Goal: Task Accomplishment & Management: Complete application form

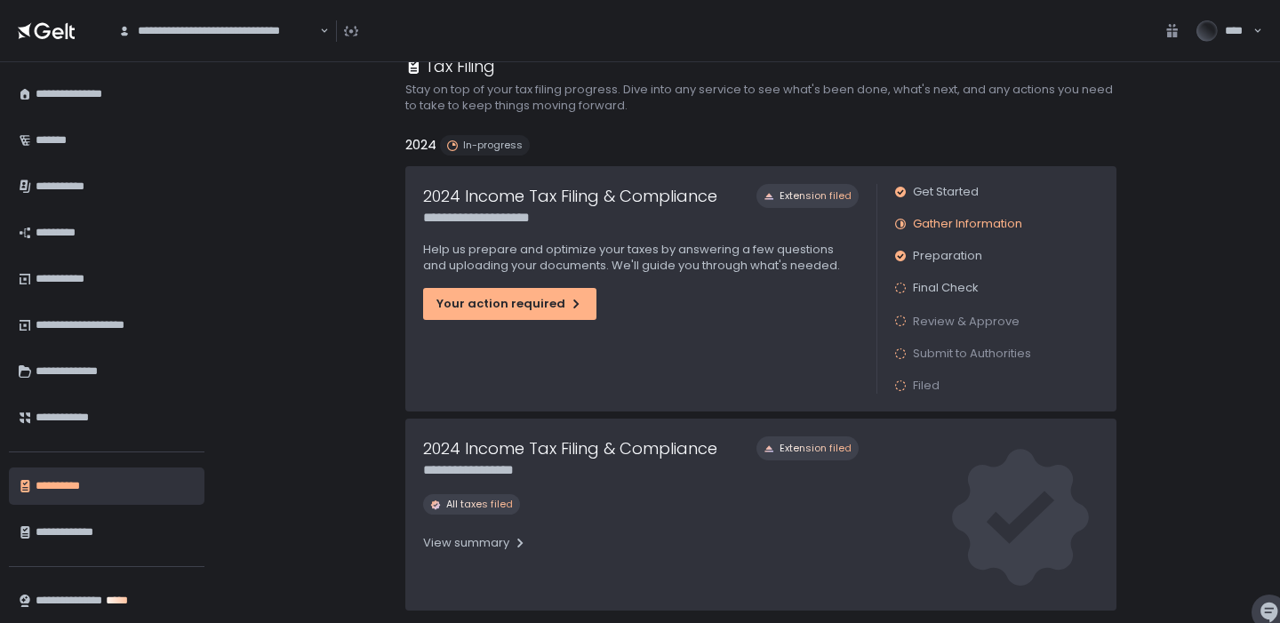
scroll to position [32, 0]
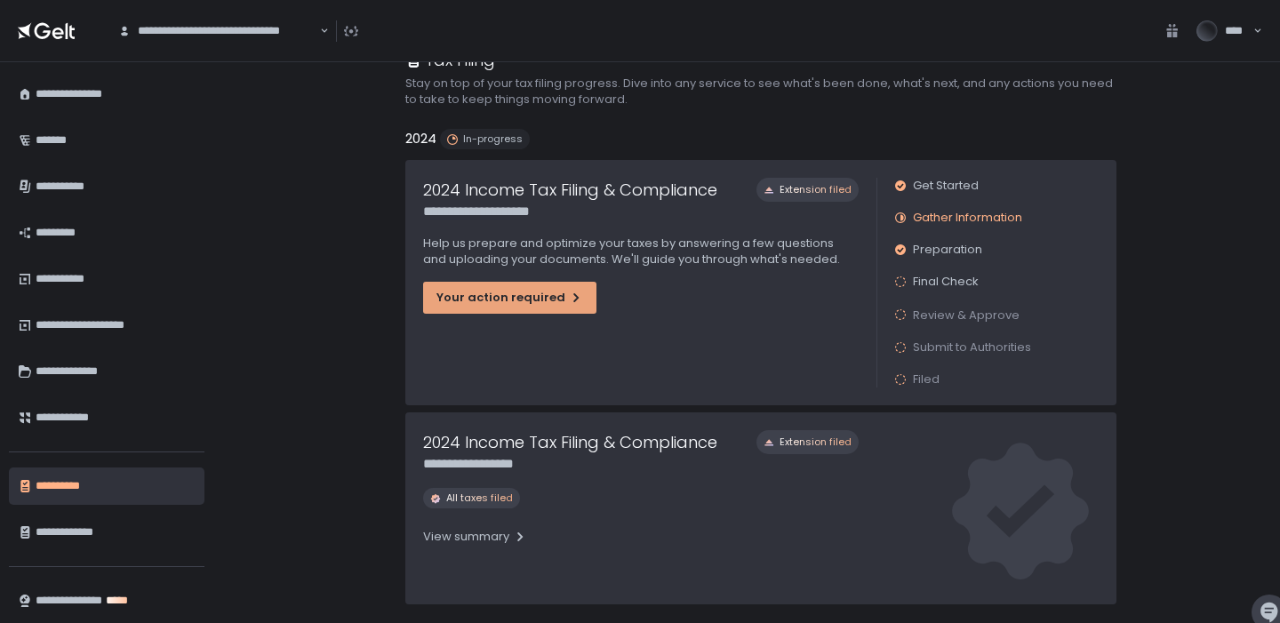
click at [569, 300] on icon "button" at bounding box center [576, 298] width 14 height 14
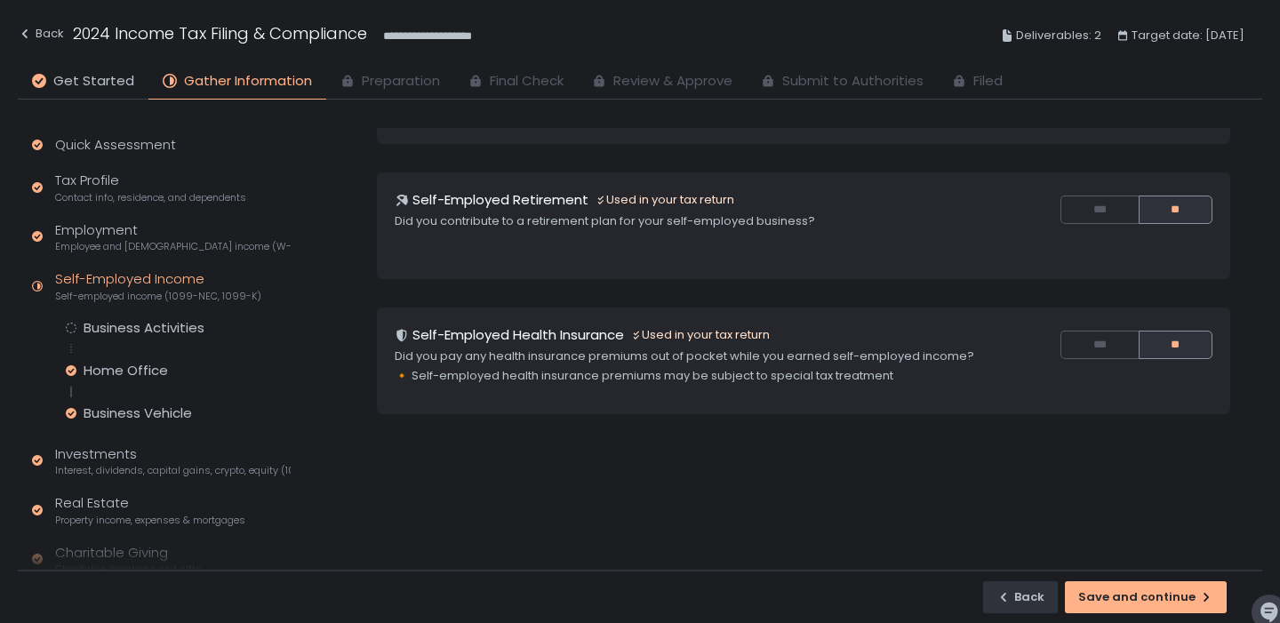
scroll to position [298, 0]
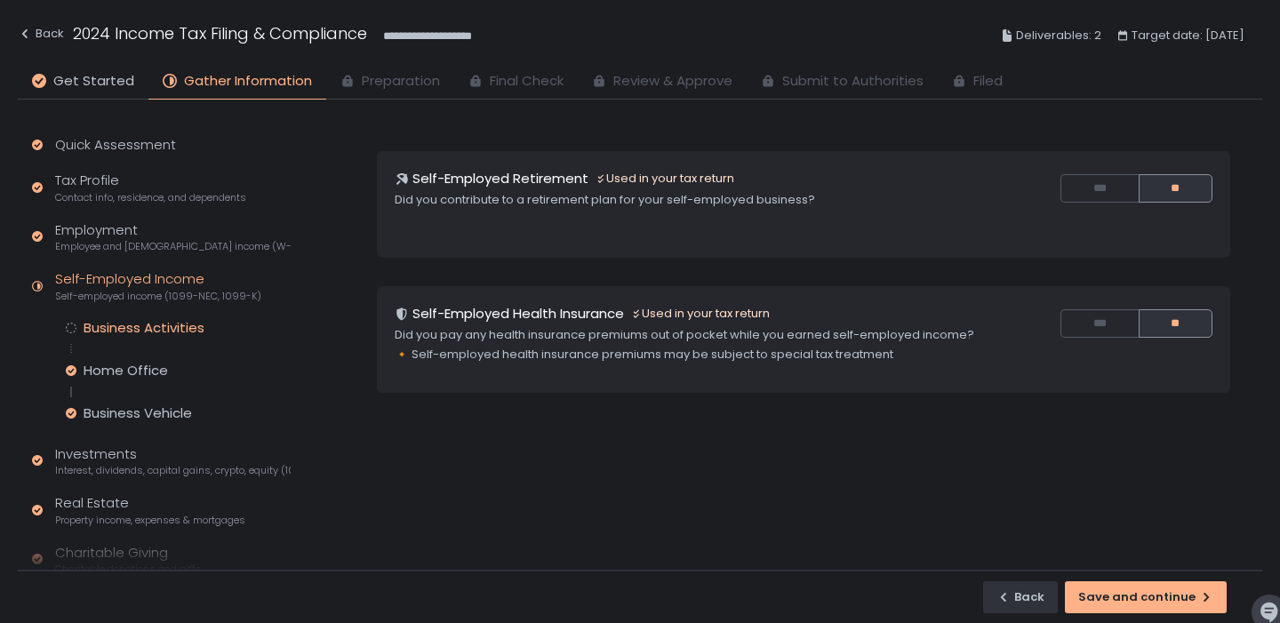
click at [197, 329] on div "Business Activities" at bounding box center [144, 328] width 121 height 18
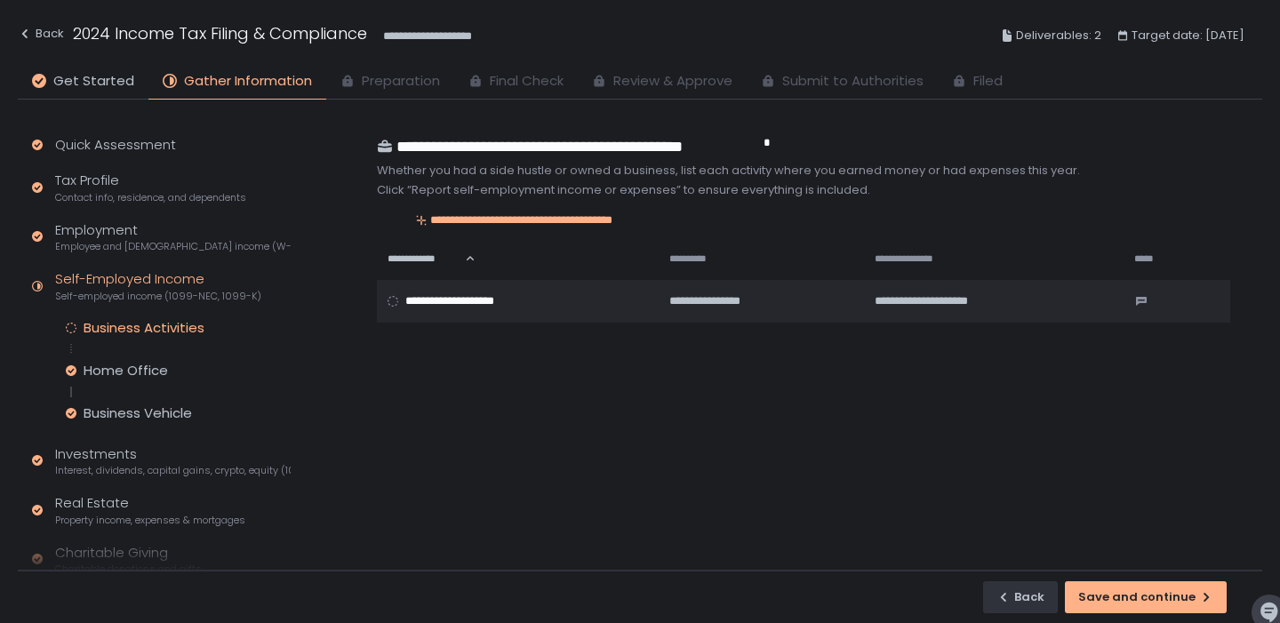
click at [659, 391] on div "**********" at bounding box center [817, 349] width 889 height 443
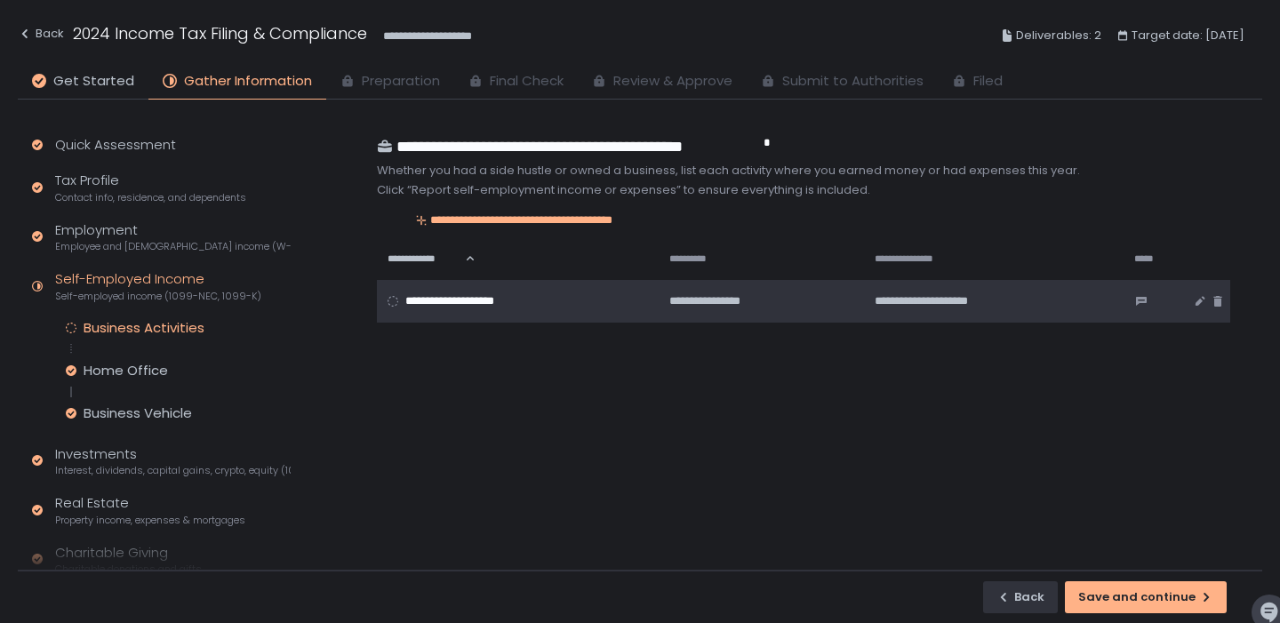
click at [492, 297] on span "**********" at bounding box center [468, 301] width 127 height 16
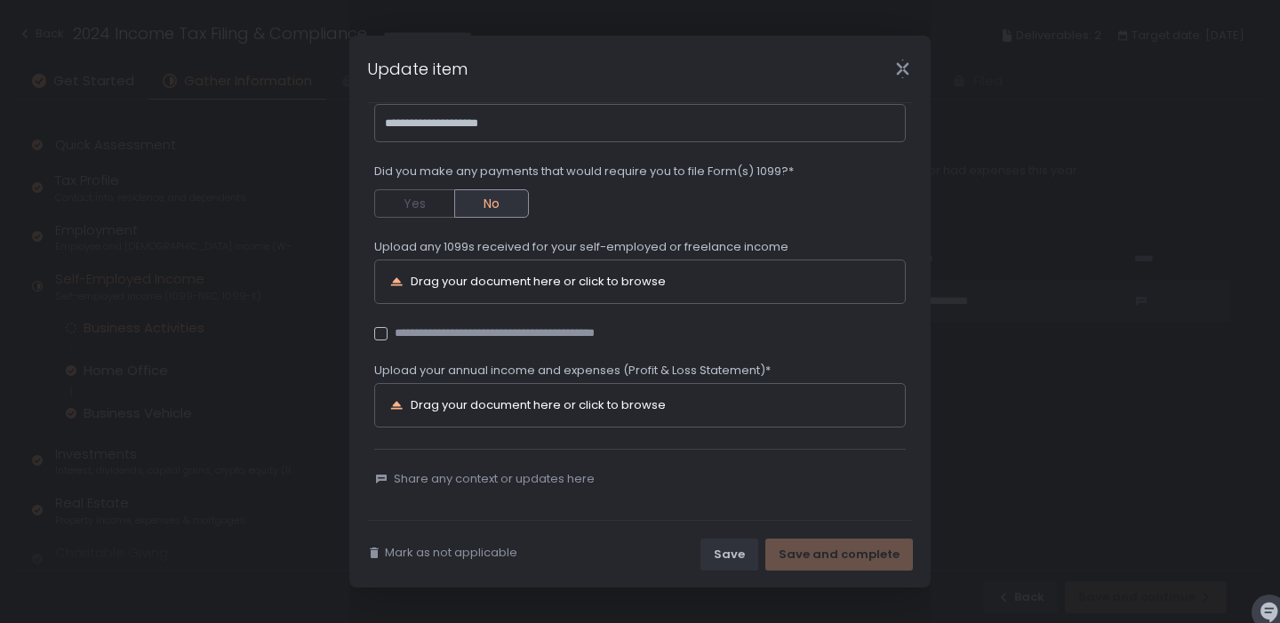
scroll to position [303, 0]
click at [474, 402] on div "Drag your document here or click to browse" at bounding box center [538, 403] width 255 height 12
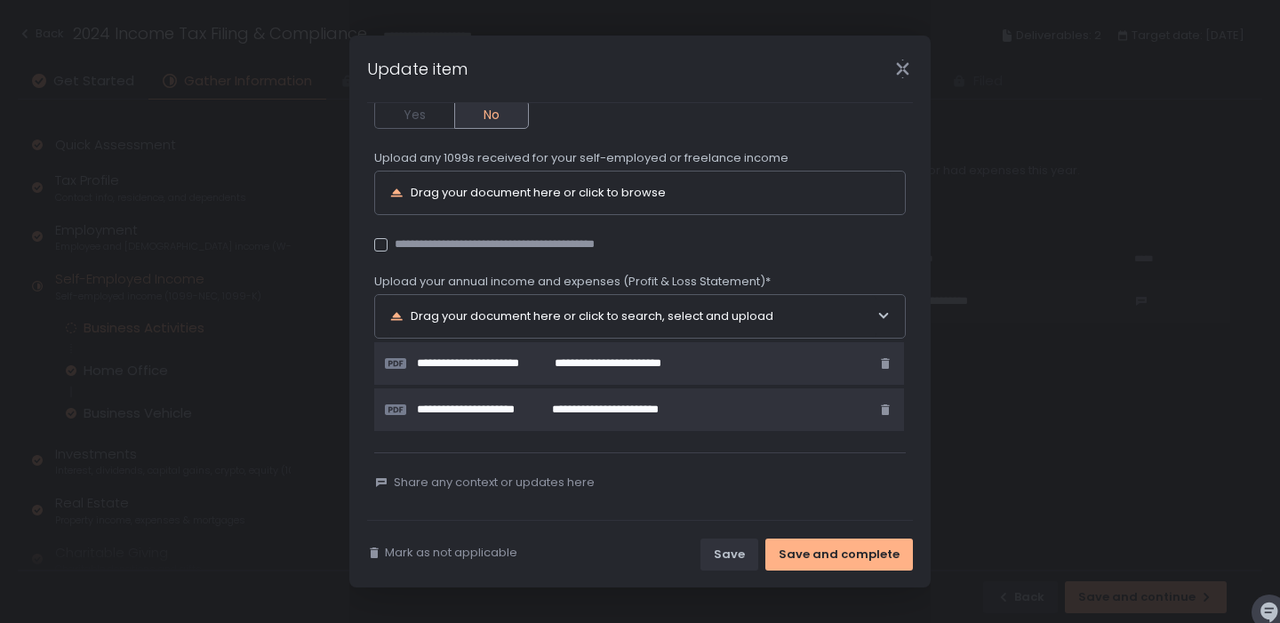
scroll to position [396, 0]
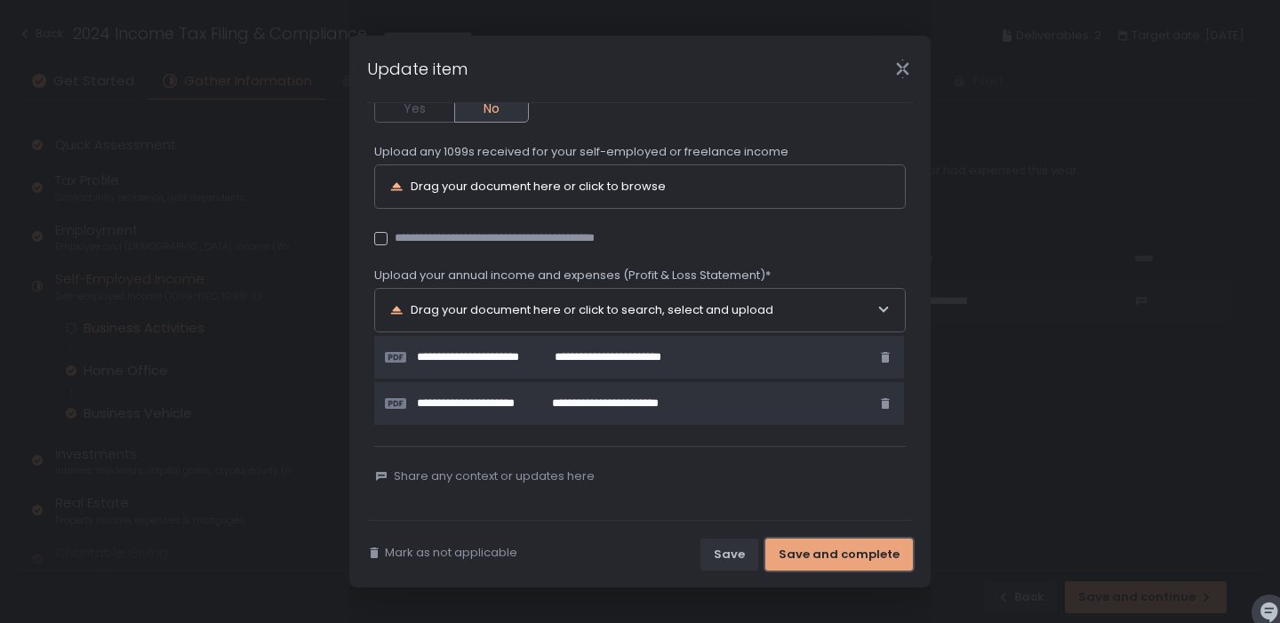
click at [825, 555] on div "Save and complete" at bounding box center [839, 555] width 121 height 16
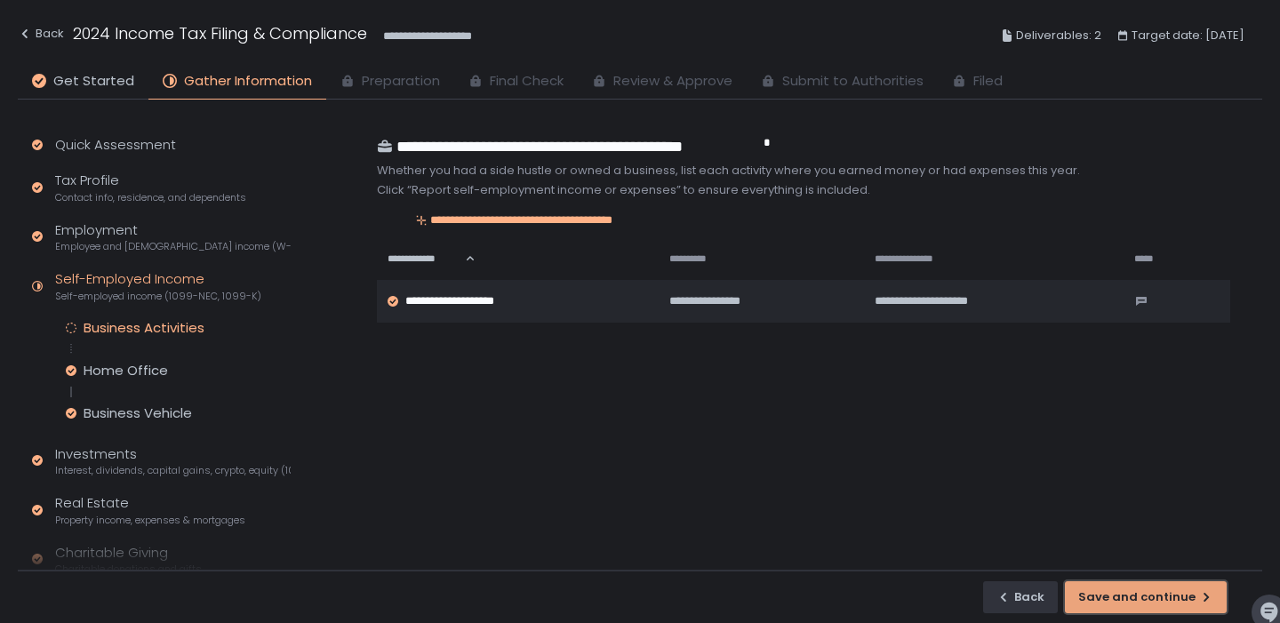
click at [1165, 610] on button "Save and continue" at bounding box center [1146, 597] width 162 height 32
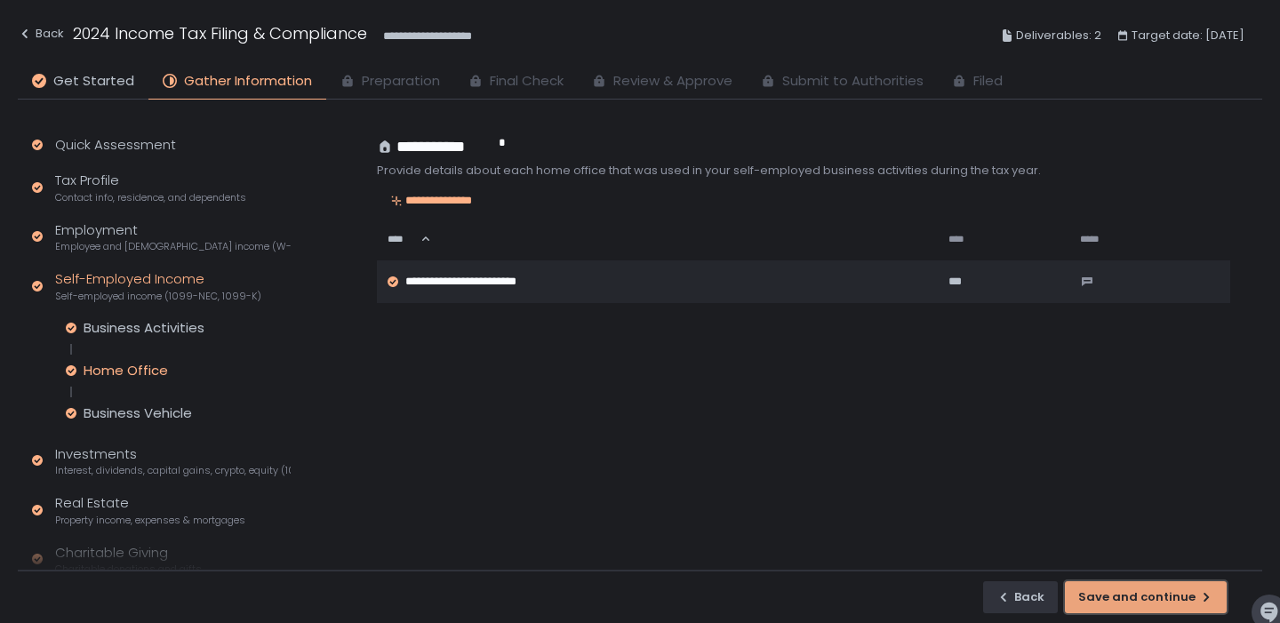
click at [1162, 596] on div "Save and continue" at bounding box center [1145, 597] width 135 height 16
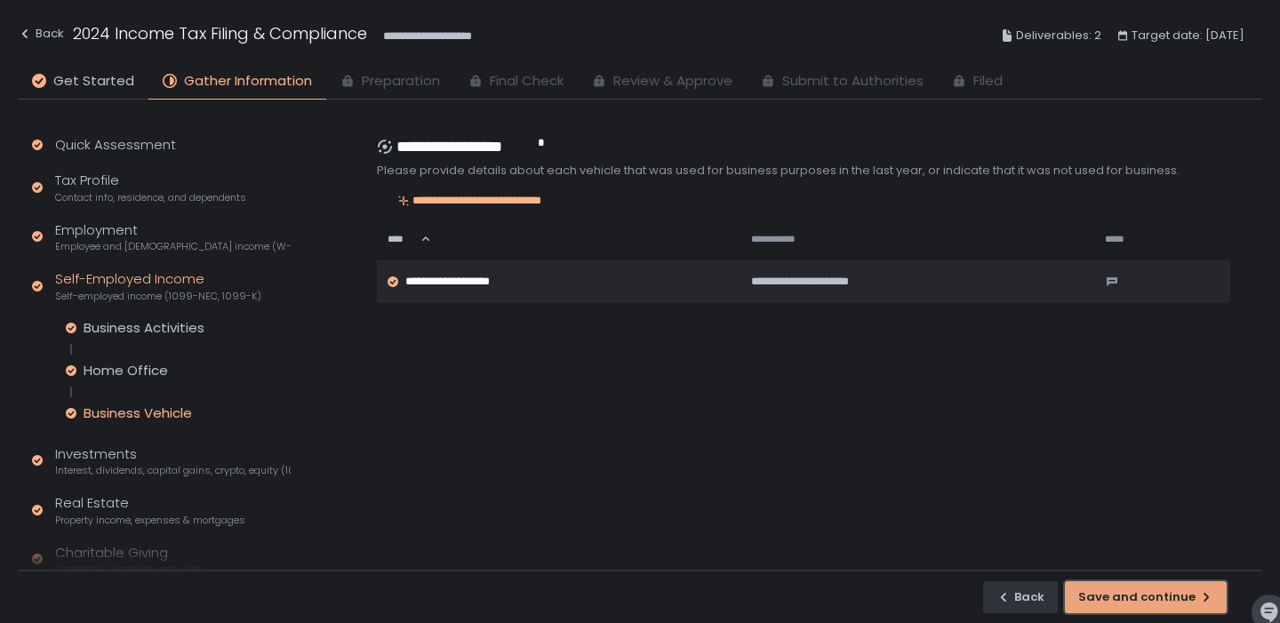
click at [1162, 596] on div "Save and continue" at bounding box center [1145, 597] width 135 height 16
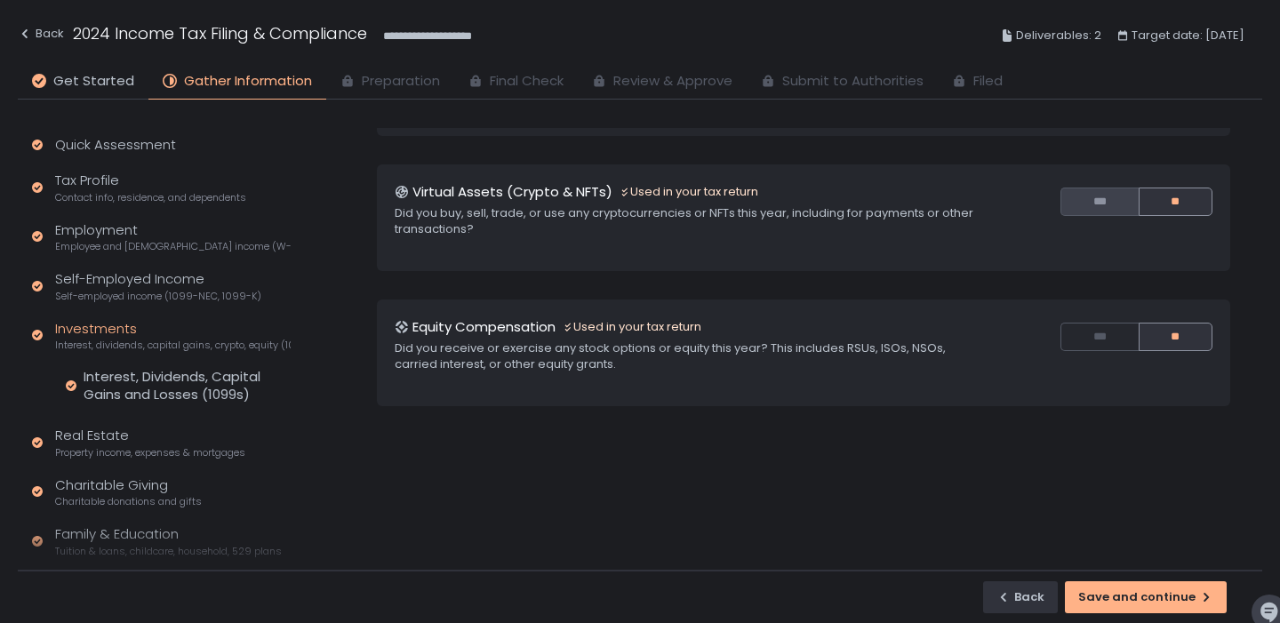
scroll to position [163, 0]
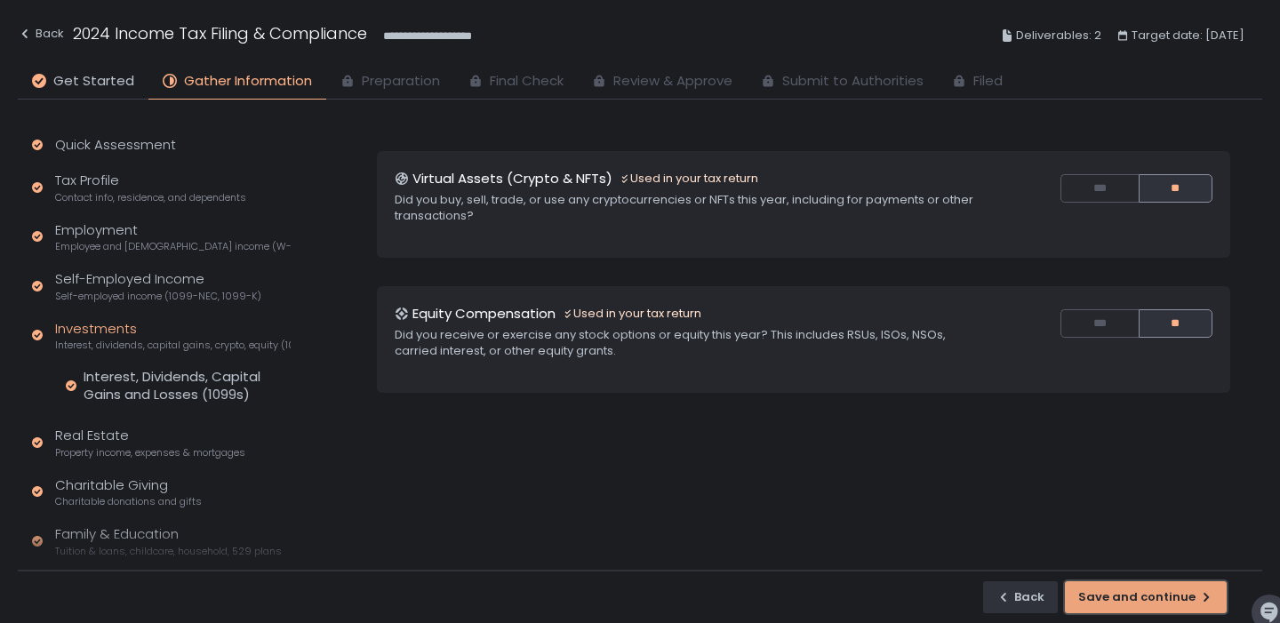
click at [1163, 586] on button "Save and continue" at bounding box center [1146, 597] width 162 height 32
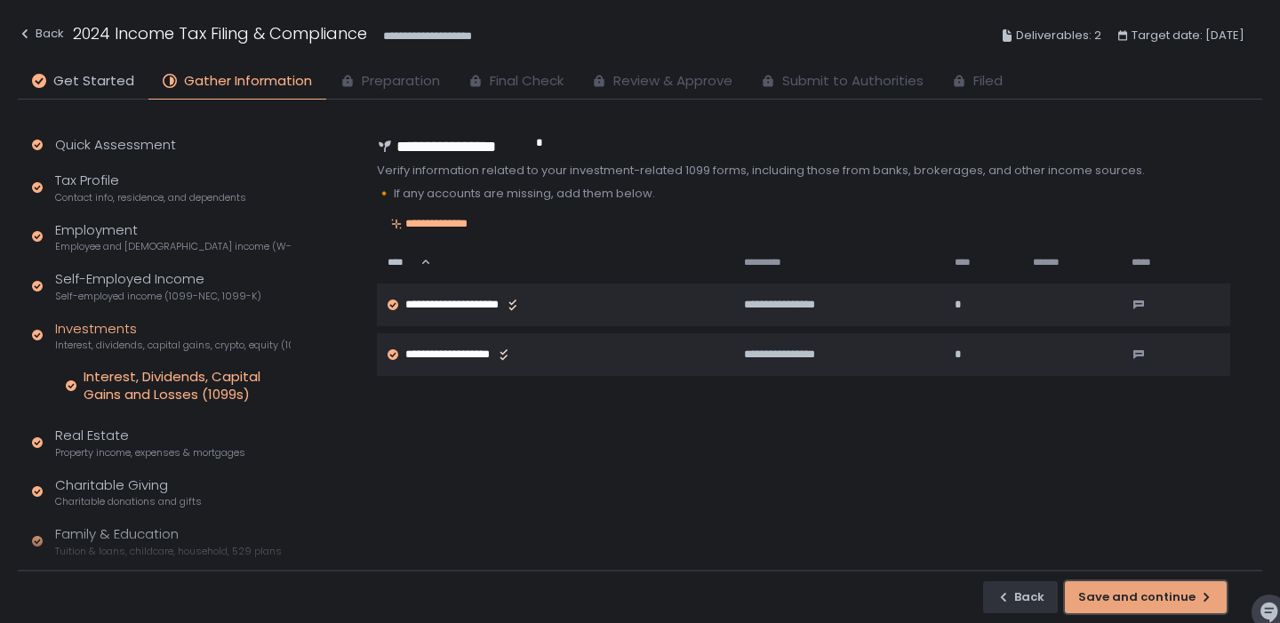
click at [1151, 597] on div "Save and continue" at bounding box center [1145, 597] width 135 height 16
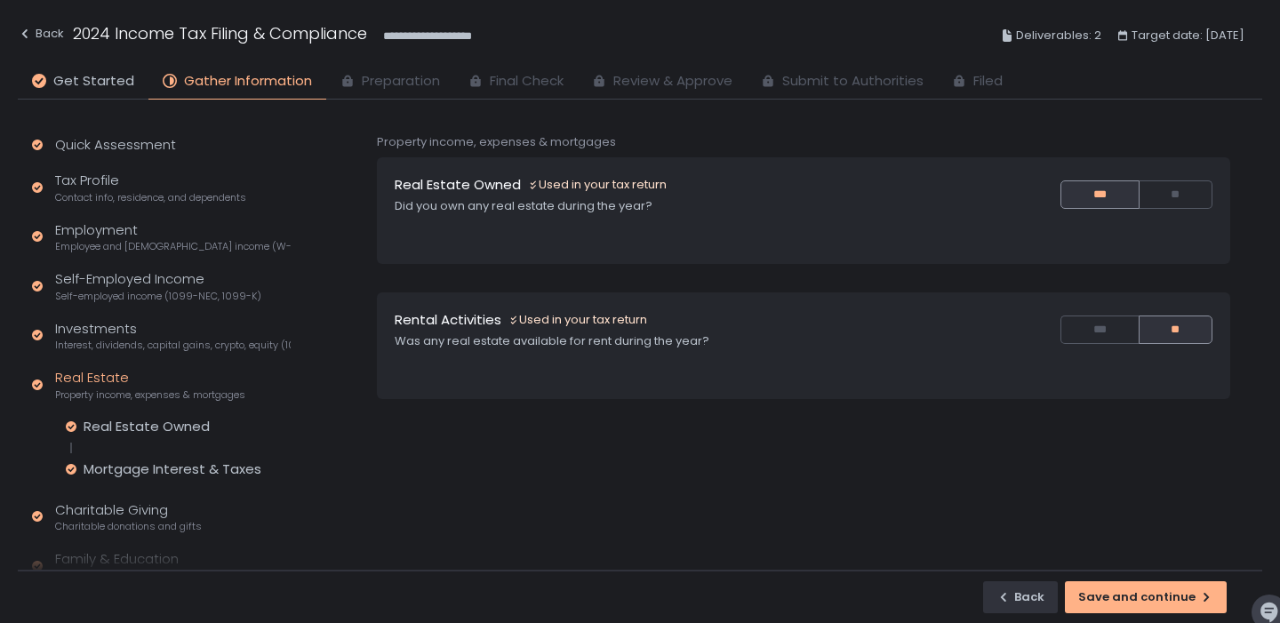
scroll to position [28, 0]
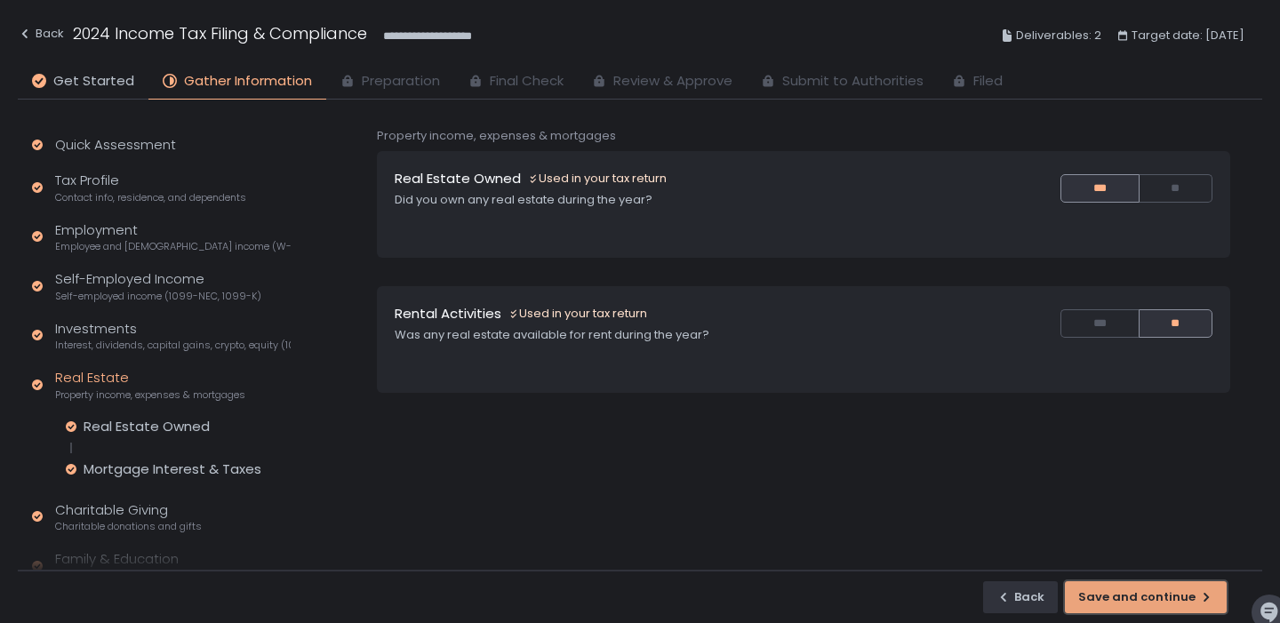
click at [1133, 594] on div "Save and continue" at bounding box center [1145, 597] width 135 height 16
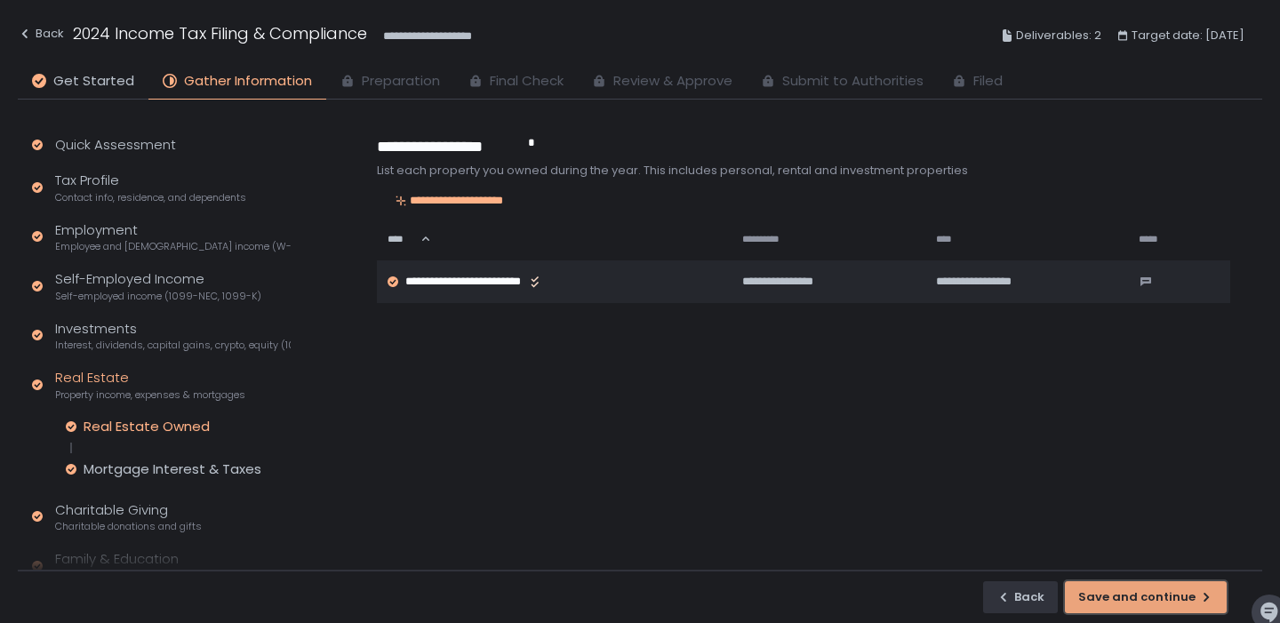
click at [1128, 584] on button "Save and continue" at bounding box center [1146, 597] width 162 height 32
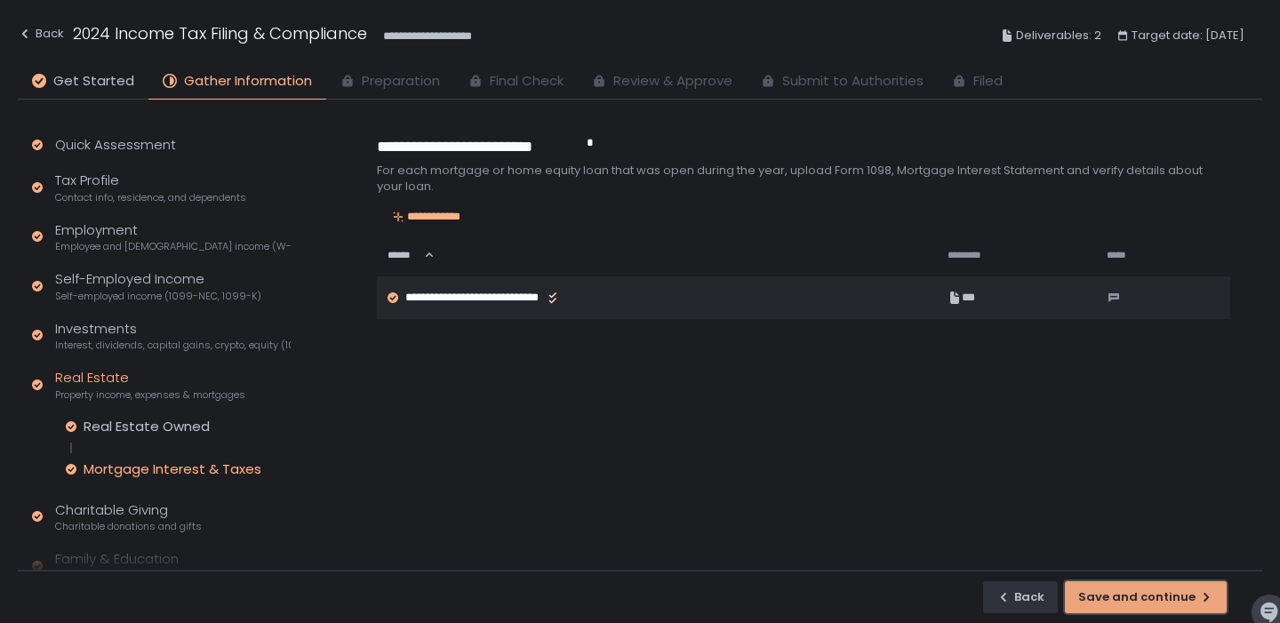
click at [1105, 600] on div "Save and continue" at bounding box center [1145, 597] width 135 height 16
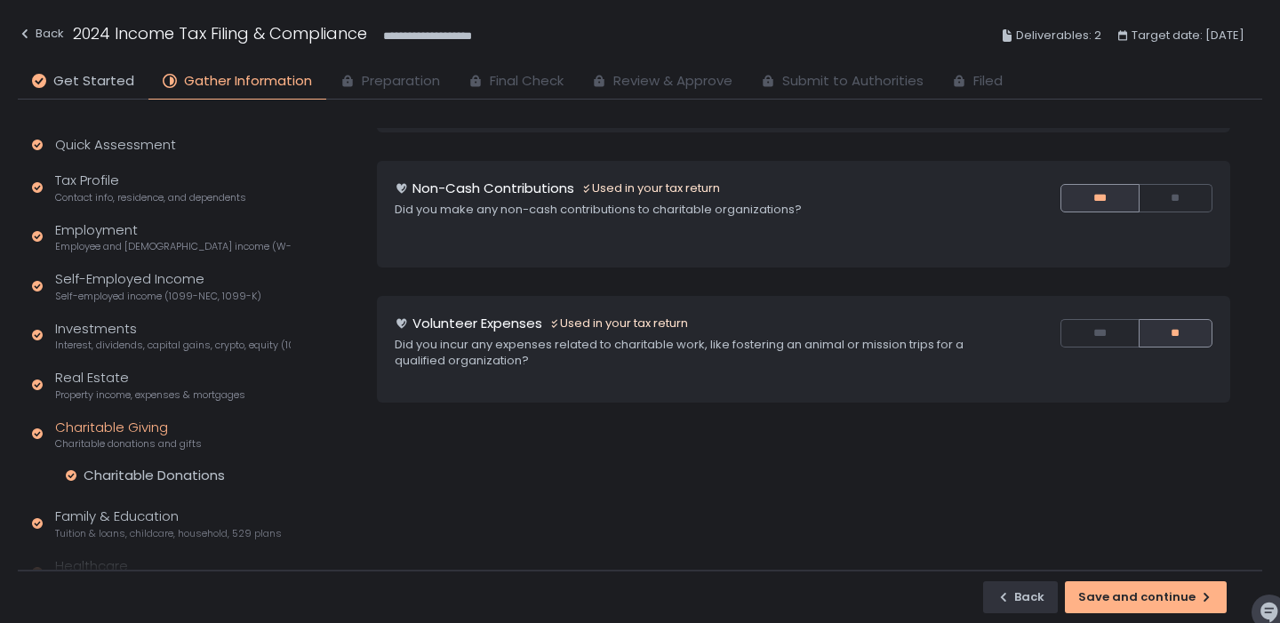
scroll to position [163, 0]
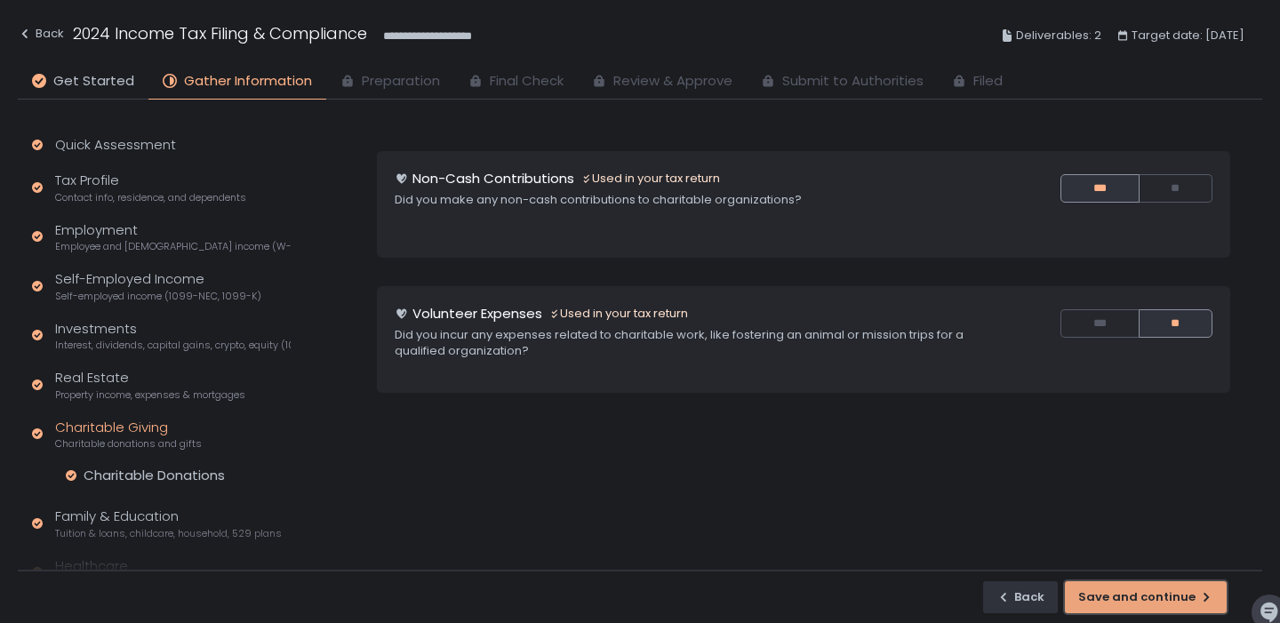
click at [1180, 591] on div "Save and continue" at bounding box center [1145, 597] width 135 height 16
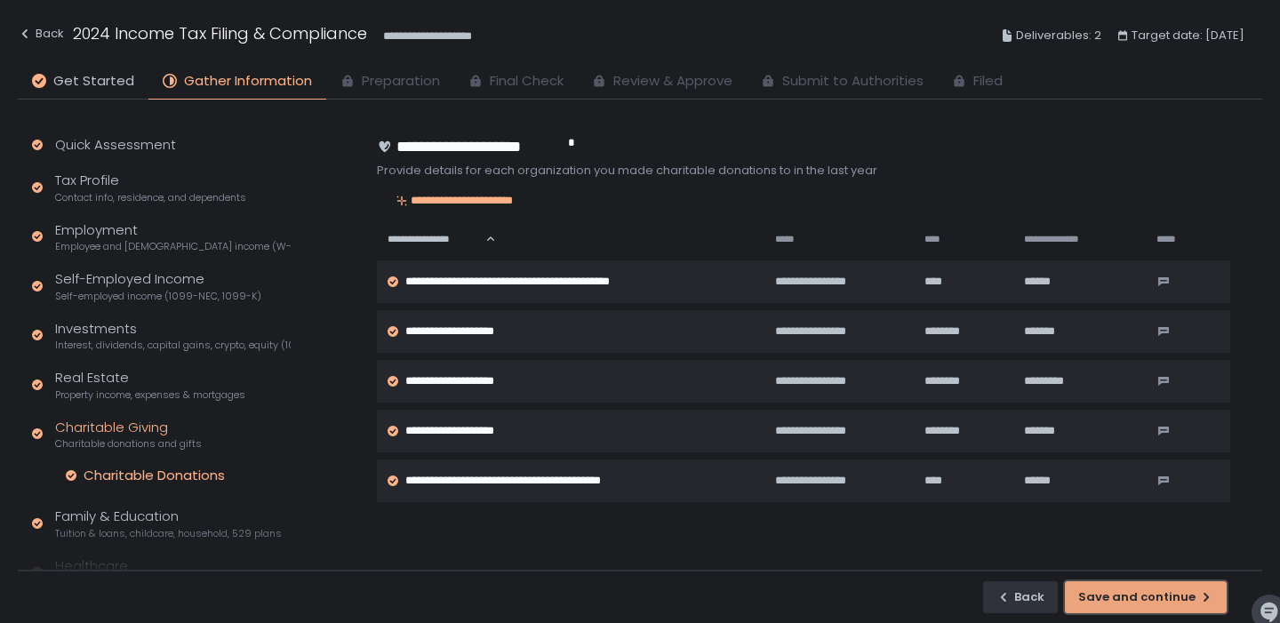
click at [1178, 602] on div "Save and continue" at bounding box center [1145, 597] width 135 height 16
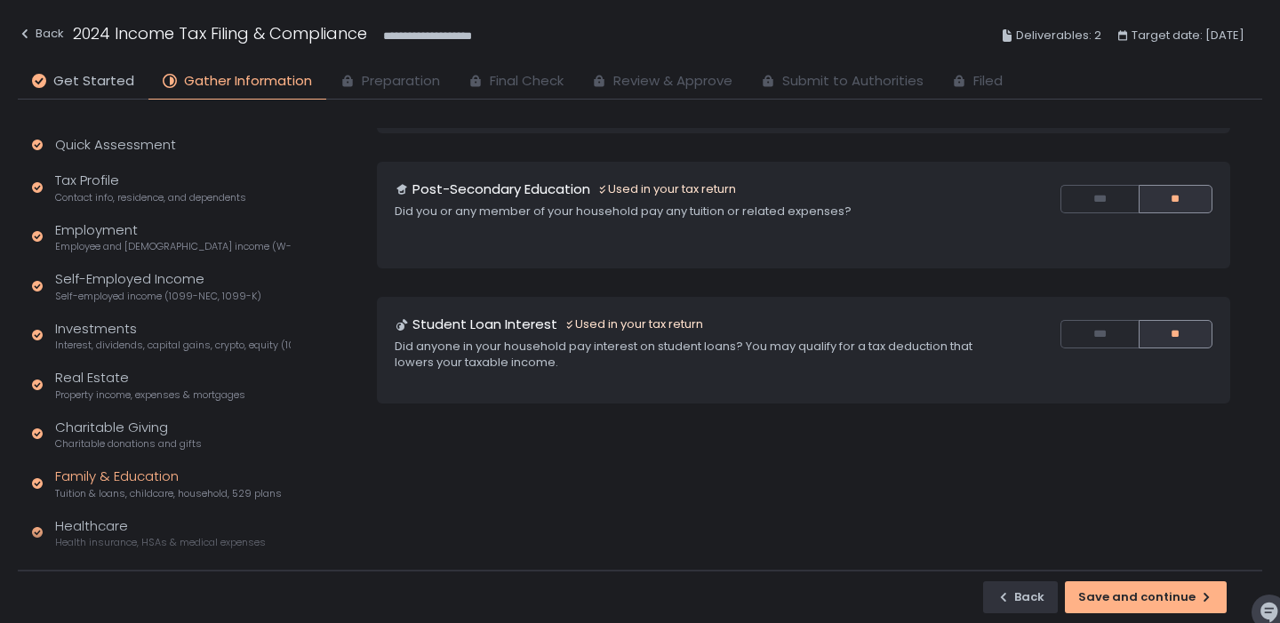
scroll to position [433, 0]
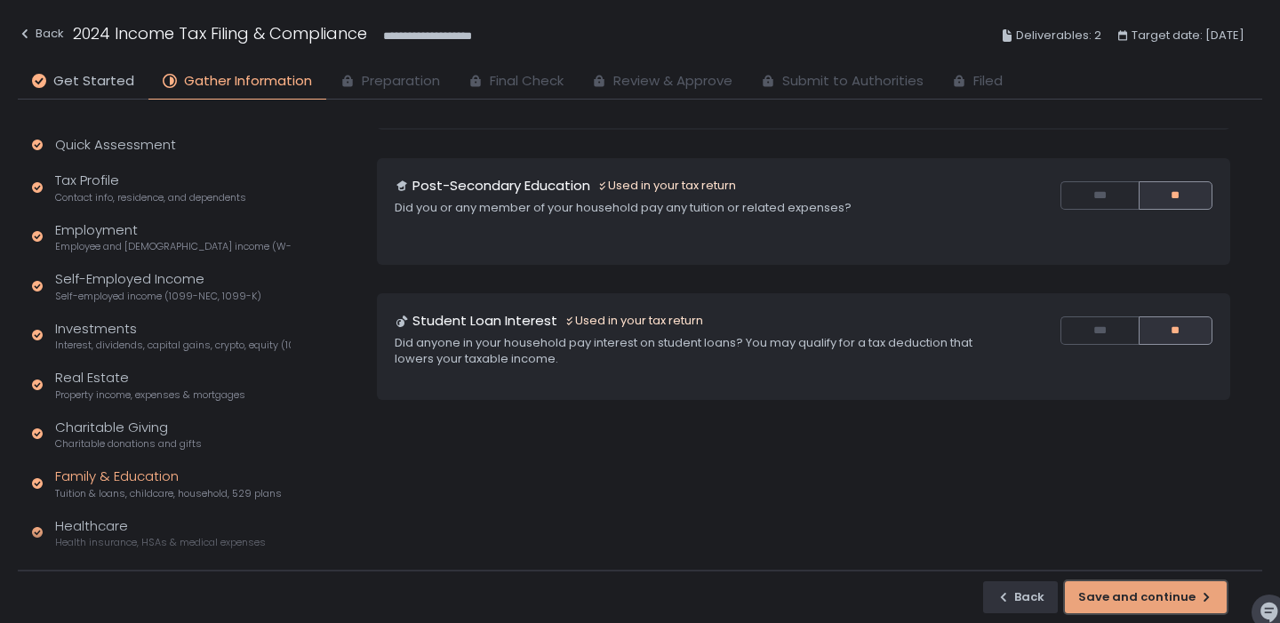
click at [1138, 600] on div "Save and continue" at bounding box center [1145, 597] width 135 height 16
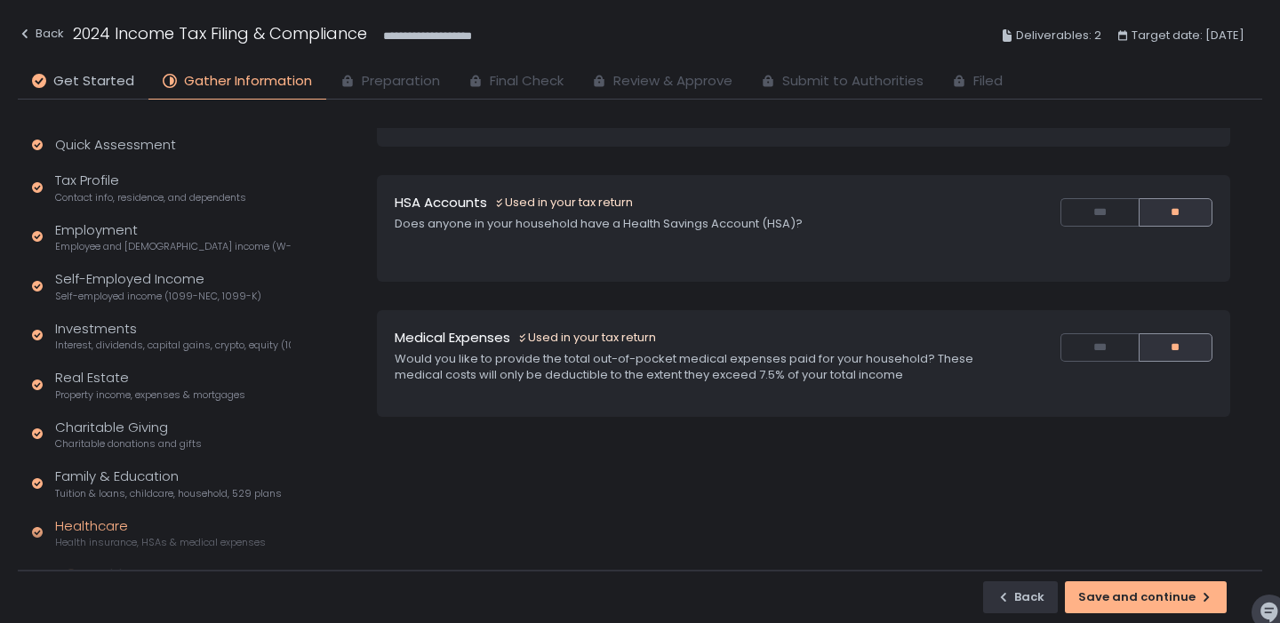
scroll to position [298, 0]
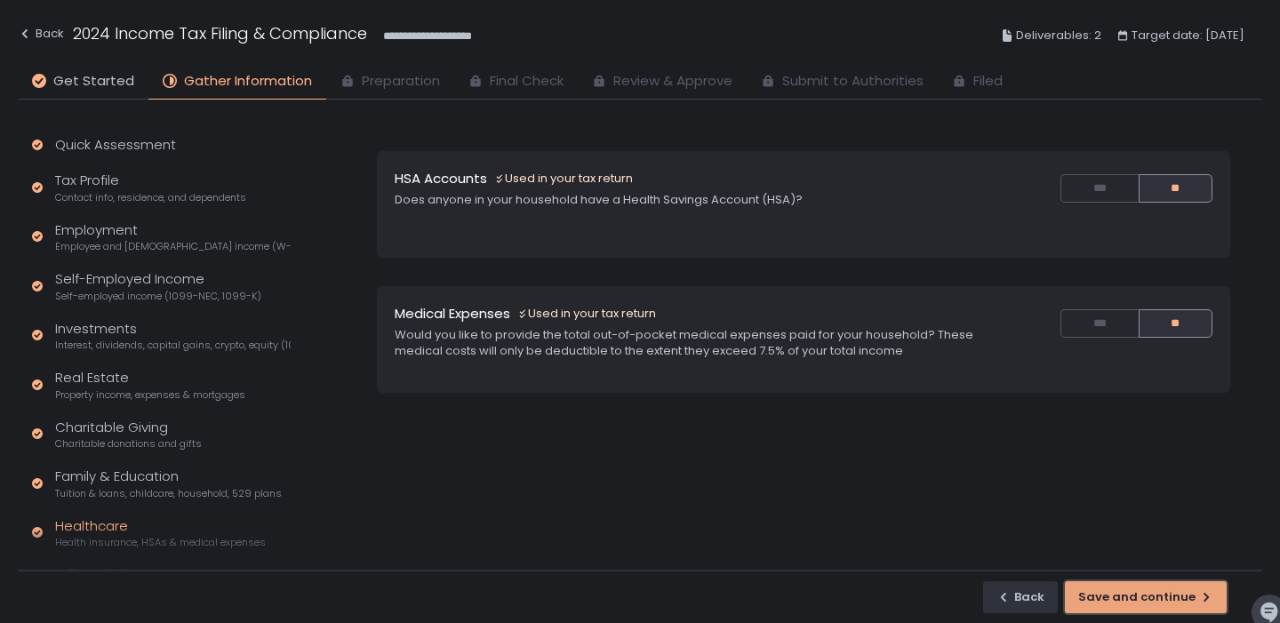
click at [1132, 596] on div "Save and continue" at bounding box center [1145, 597] width 135 height 16
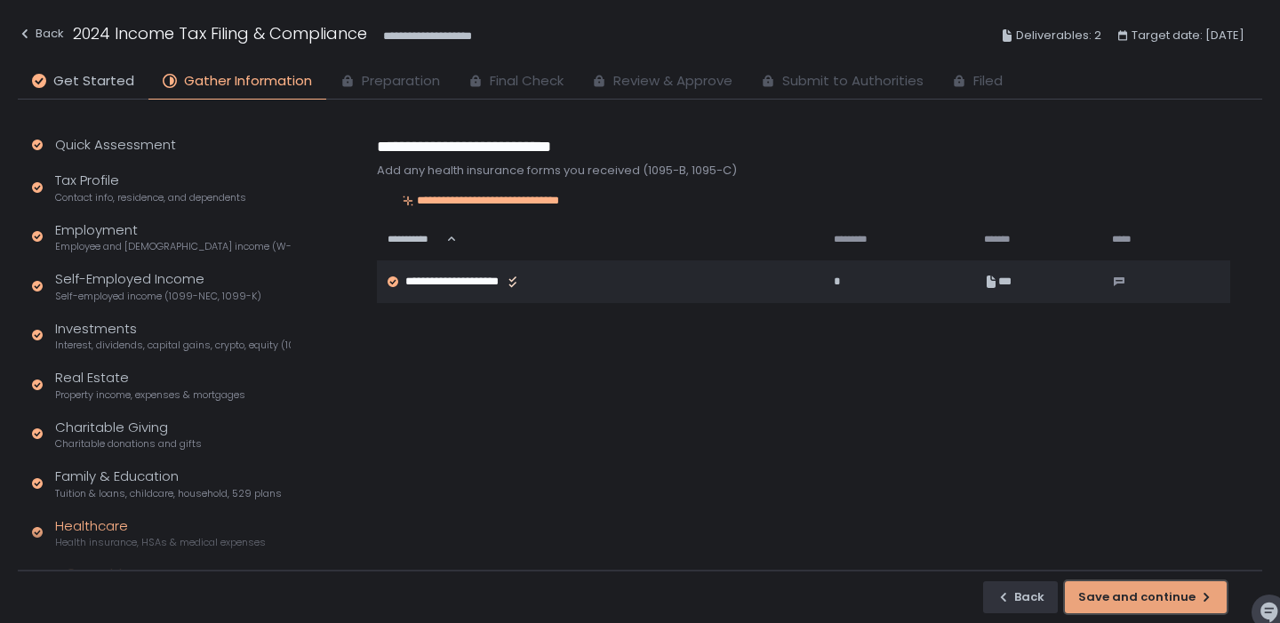
click at [1157, 607] on button "Save and continue" at bounding box center [1146, 597] width 162 height 32
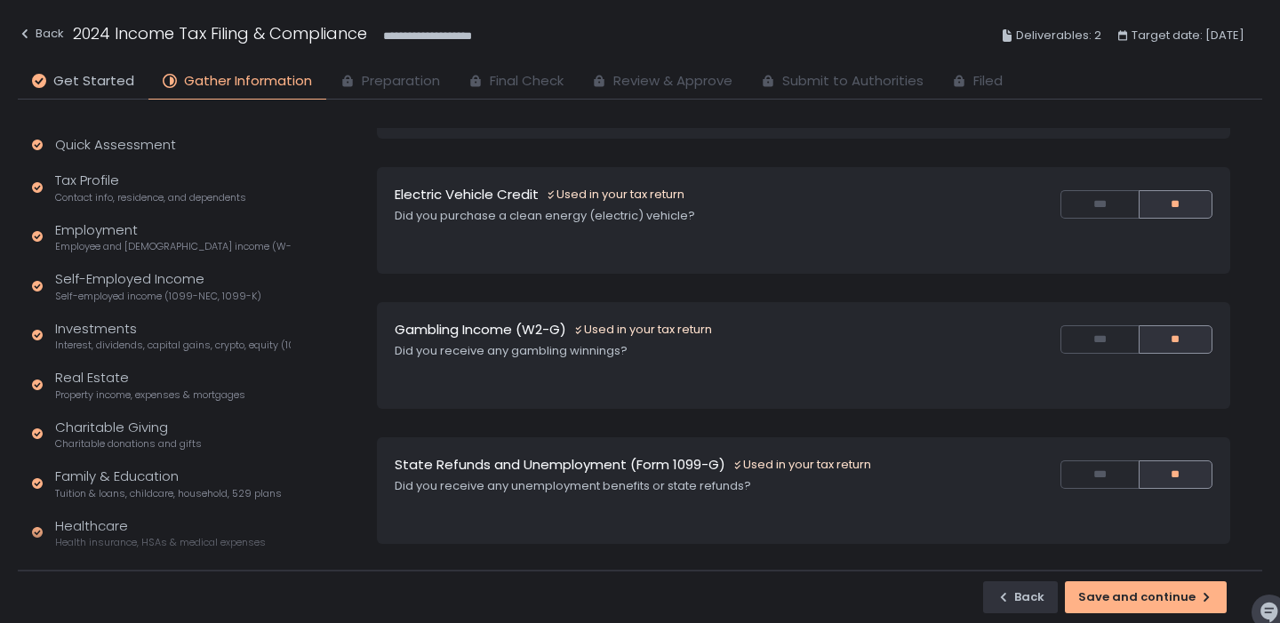
scroll to position [300, 0]
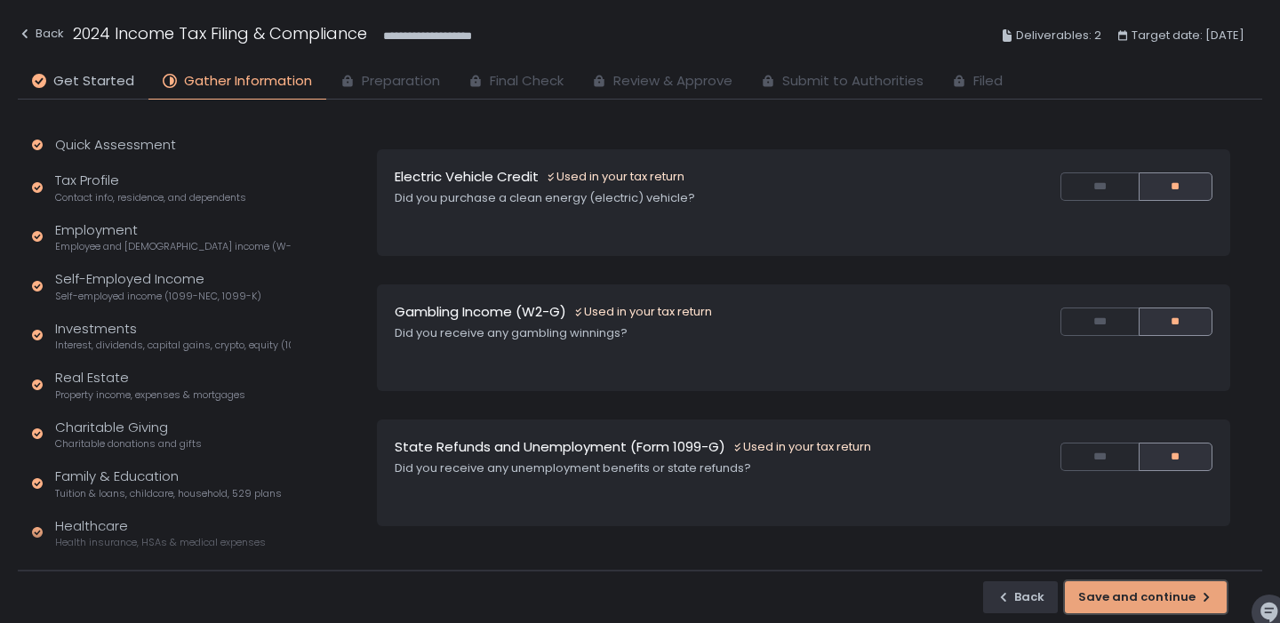
click at [1123, 596] on div "Save and continue" at bounding box center [1145, 597] width 135 height 16
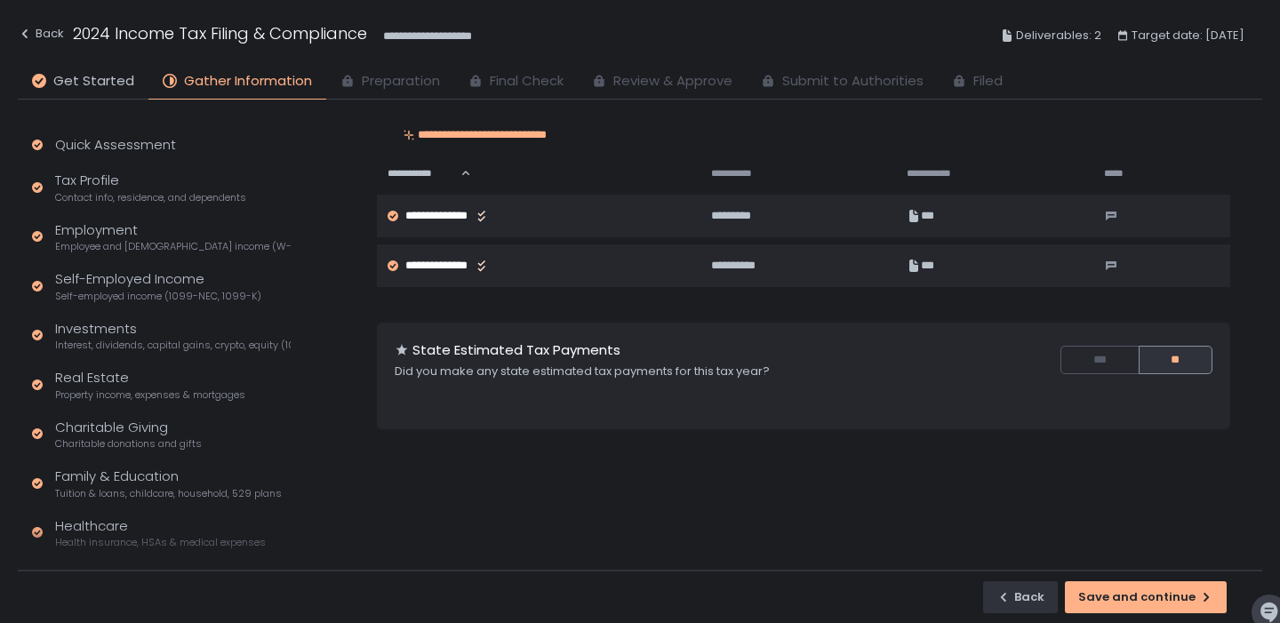
scroll to position [68, 0]
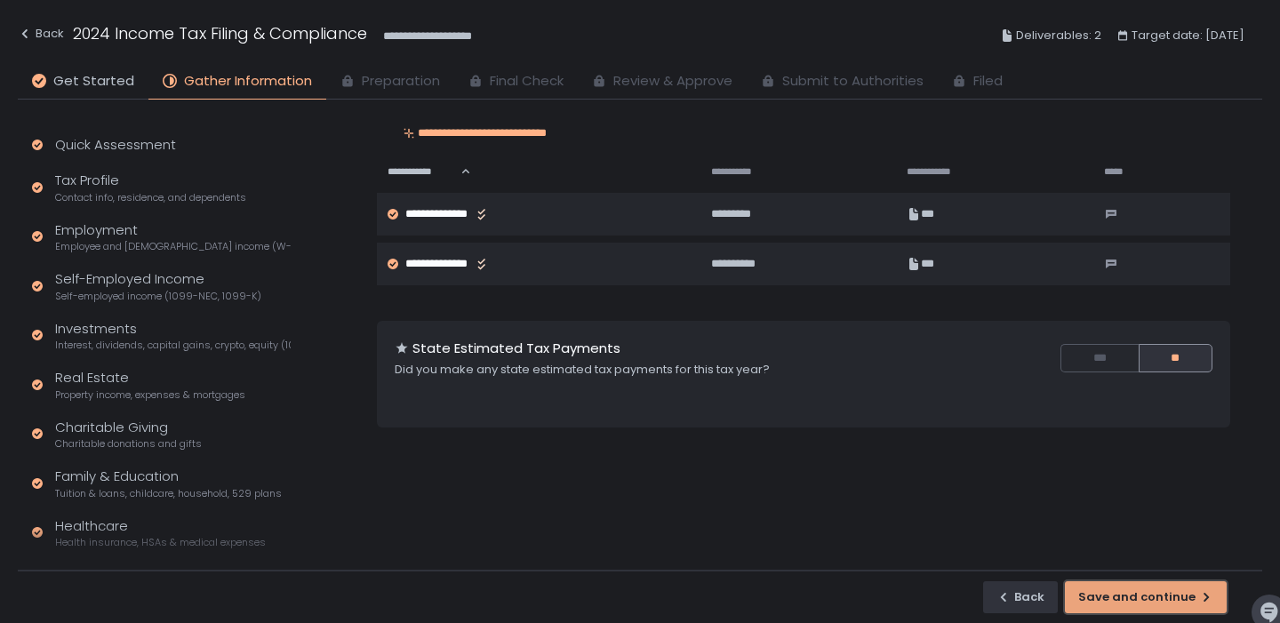
click at [1160, 584] on button "Save and continue" at bounding box center [1146, 597] width 162 height 32
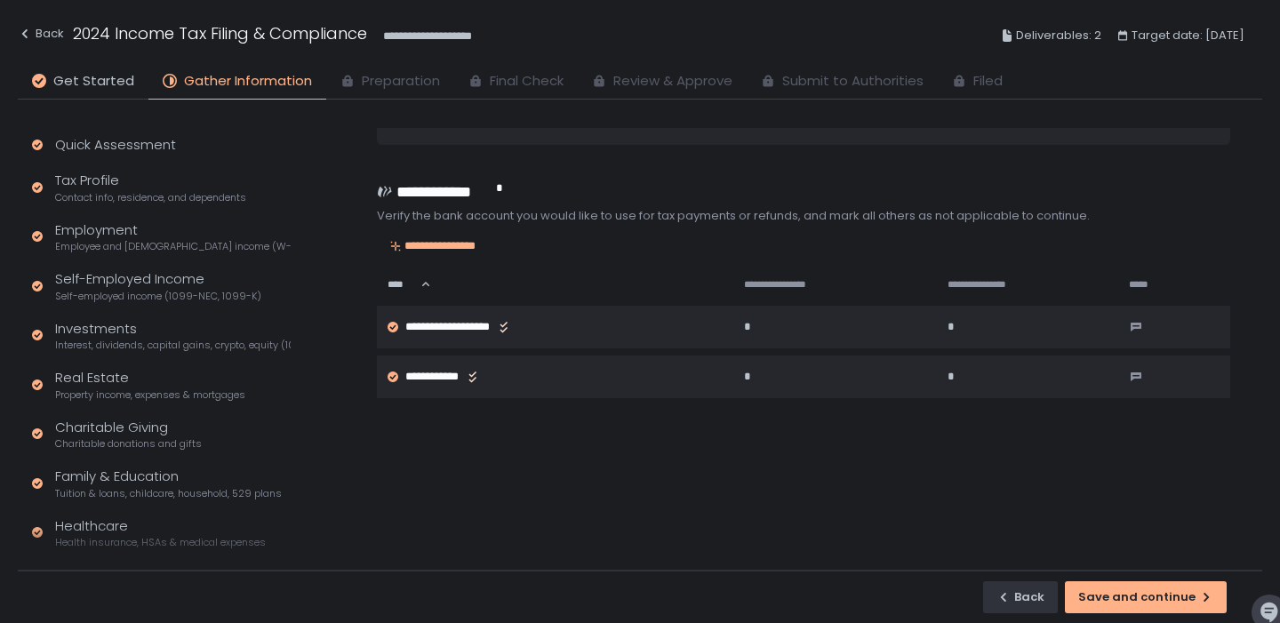
scroll to position [133, 0]
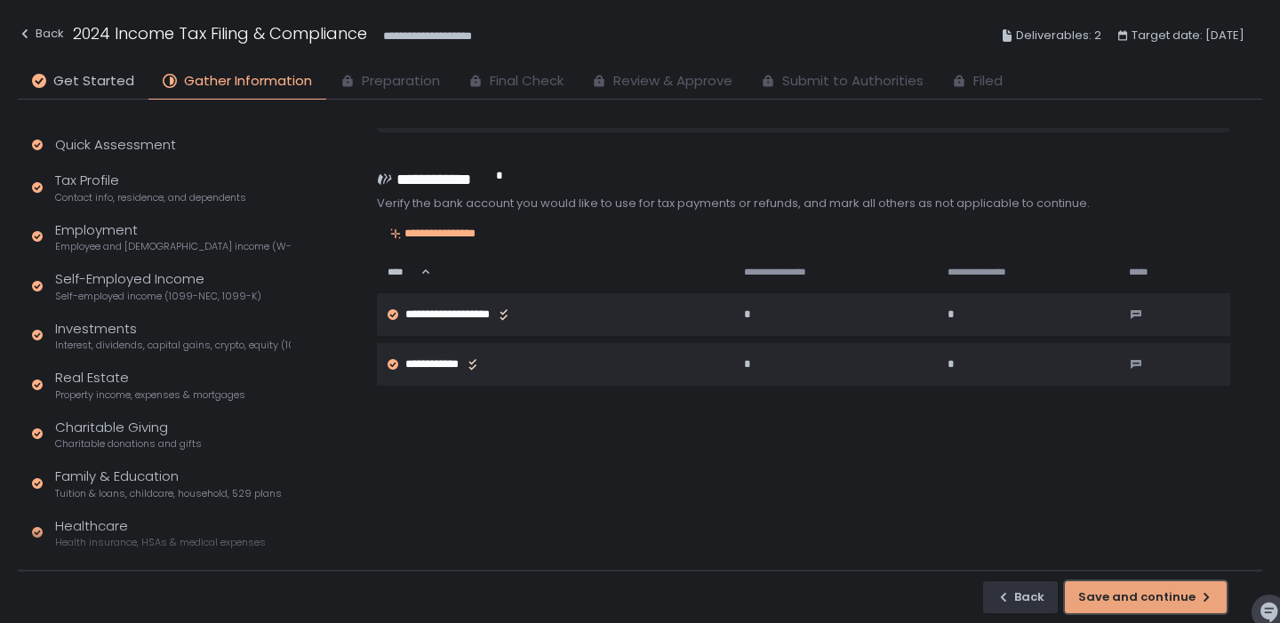
click at [1120, 592] on div "Save and continue" at bounding box center [1145, 597] width 135 height 16
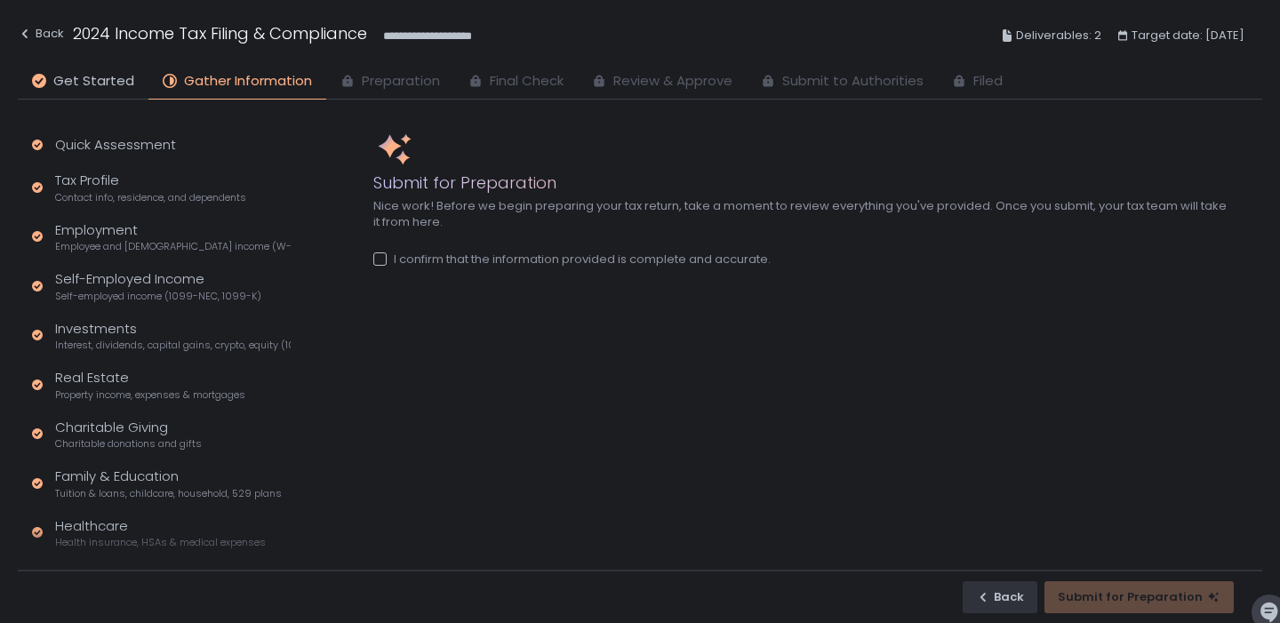
click at [380, 258] on div at bounding box center [379, 259] width 13 height 13
click at [1169, 602] on div "Submit for Preparation" at bounding box center [1139, 597] width 163 height 16
